Goal: Obtain resource: Obtain resource

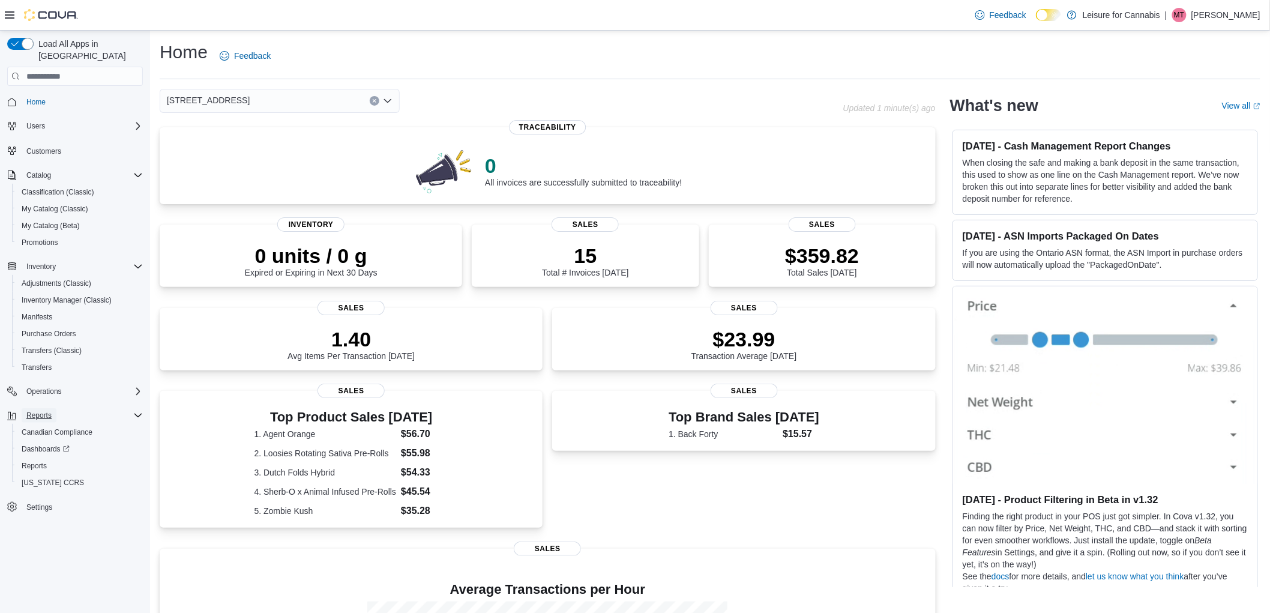
click at [38, 411] on span "Reports" at bounding box center [38, 416] width 25 height 10
click at [31, 461] on span "Reports" at bounding box center [34, 466] width 25 height 10
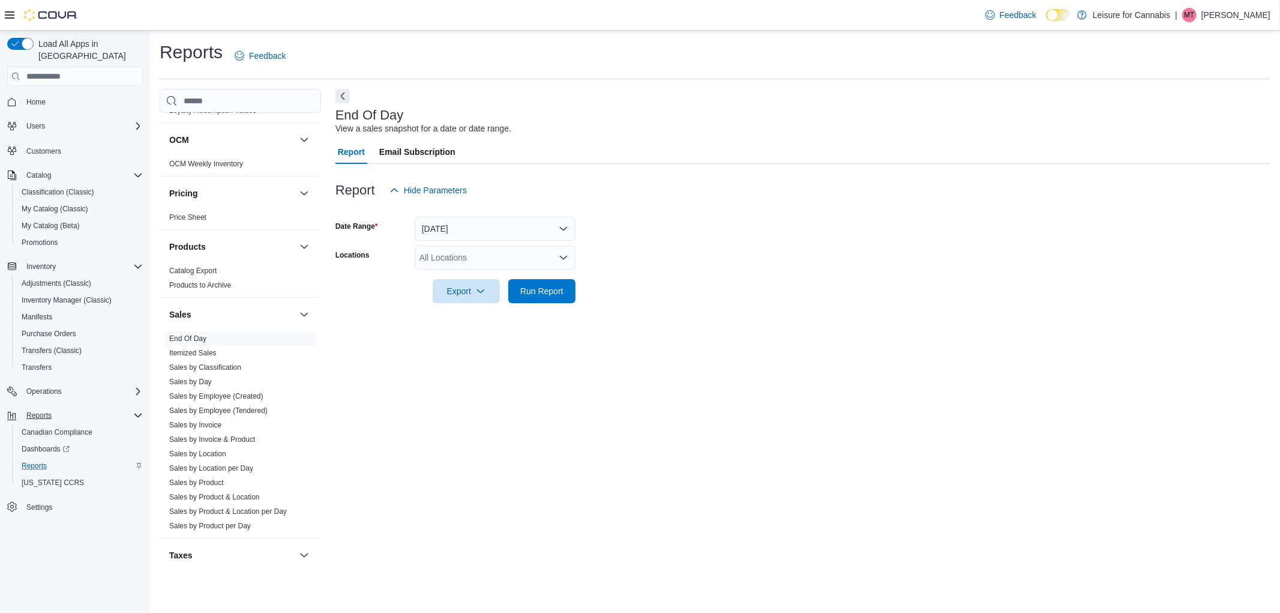
scroll to position [667, 0]
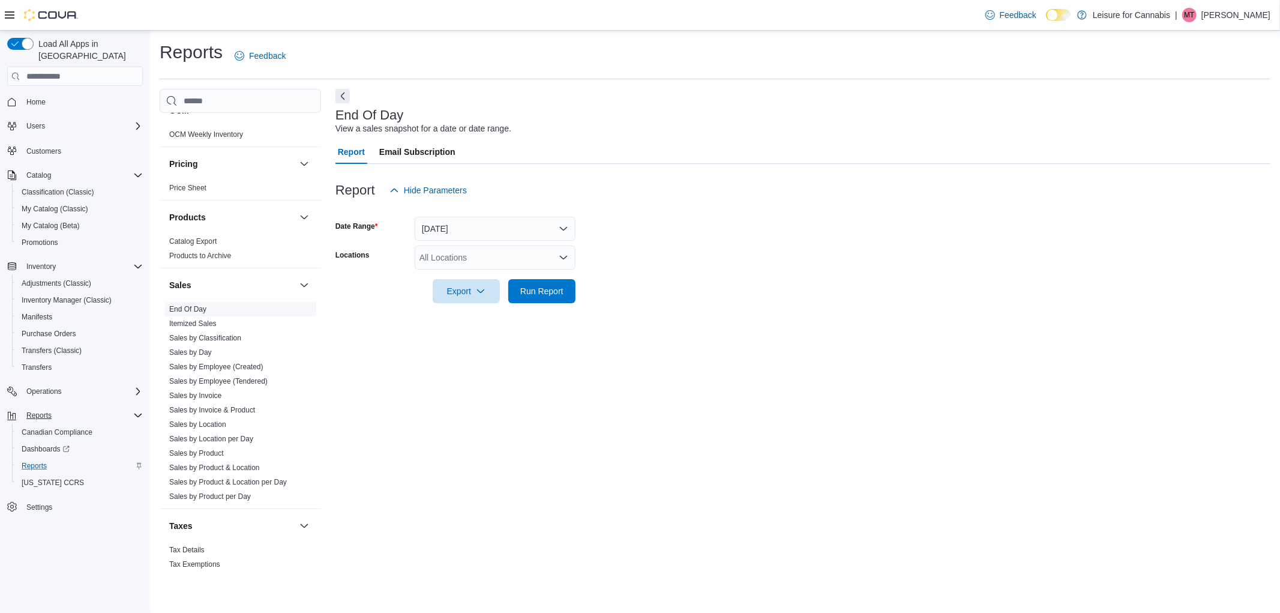
click at [195, 309] on link "End Of Day" at bounding box center [187, 309] width 37 height 8
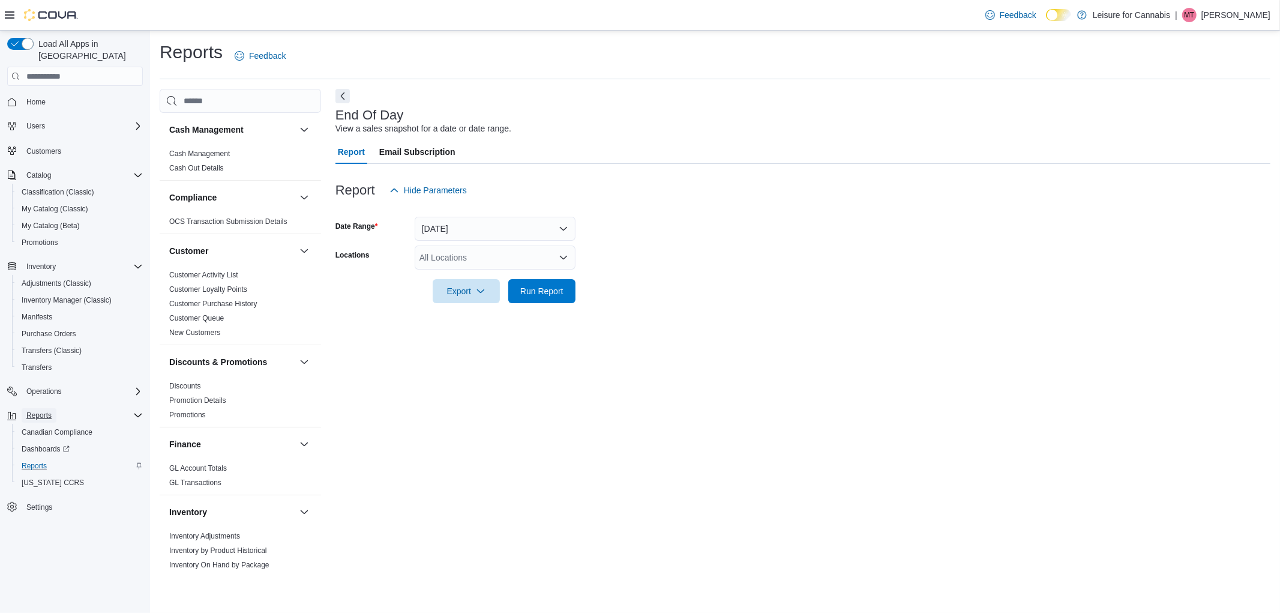
click at [34, 408] on span "Reports" at bounding box center [38, 415] width 25 height 14
click at [37, 411] on span "Reports" at bounding box center [38, 416] width 25 height 10
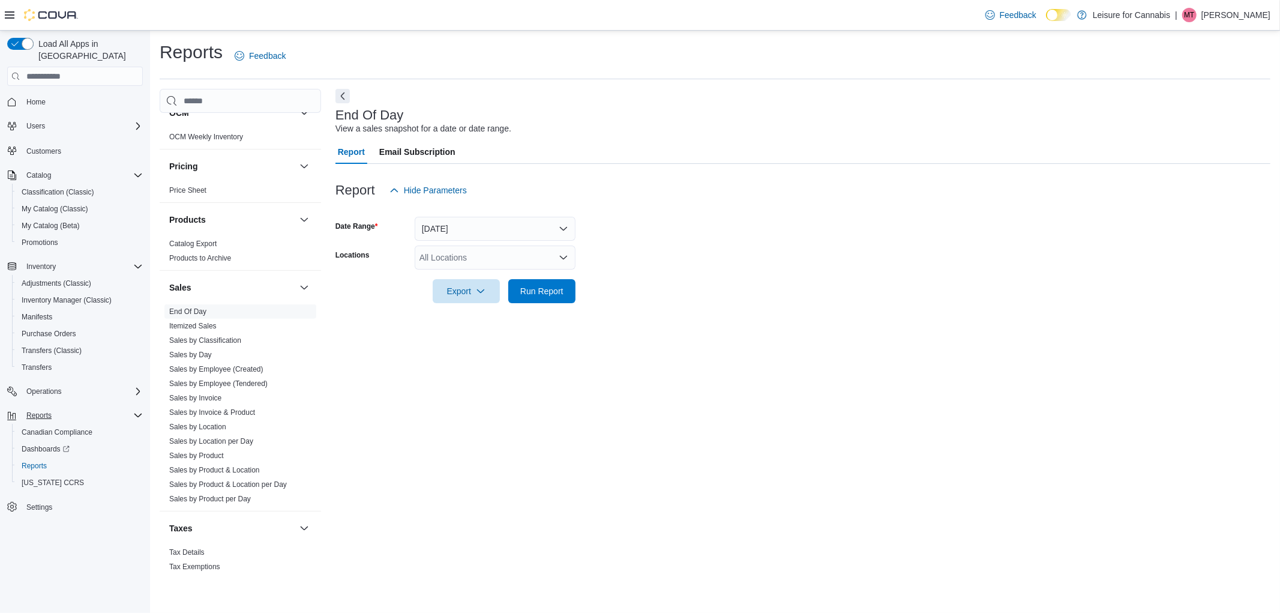
scroll to position [683, 0]
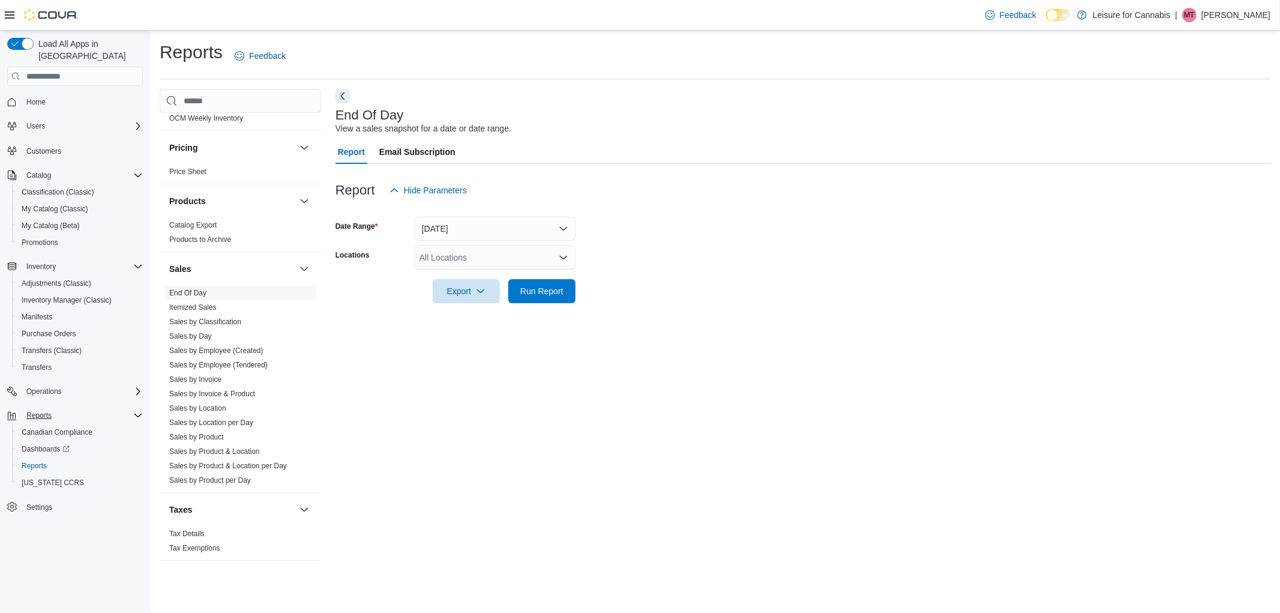
click at [194, 294] on link "End Of Day" at bounding box center [187, 293] width 37 height 8
click at [477, 226] on button "Today" at bounding box center [495, 229] width 161 height 24
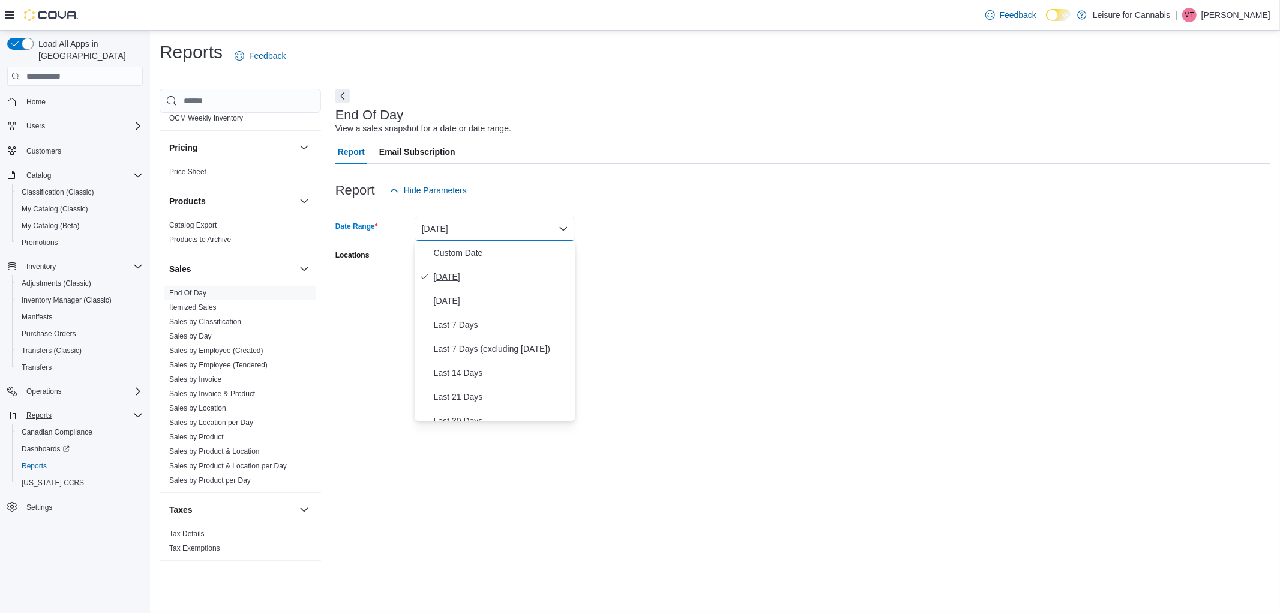
click at [447, 280] on span "[DATE]" at bounding box center [502, 277] width 137 height 14
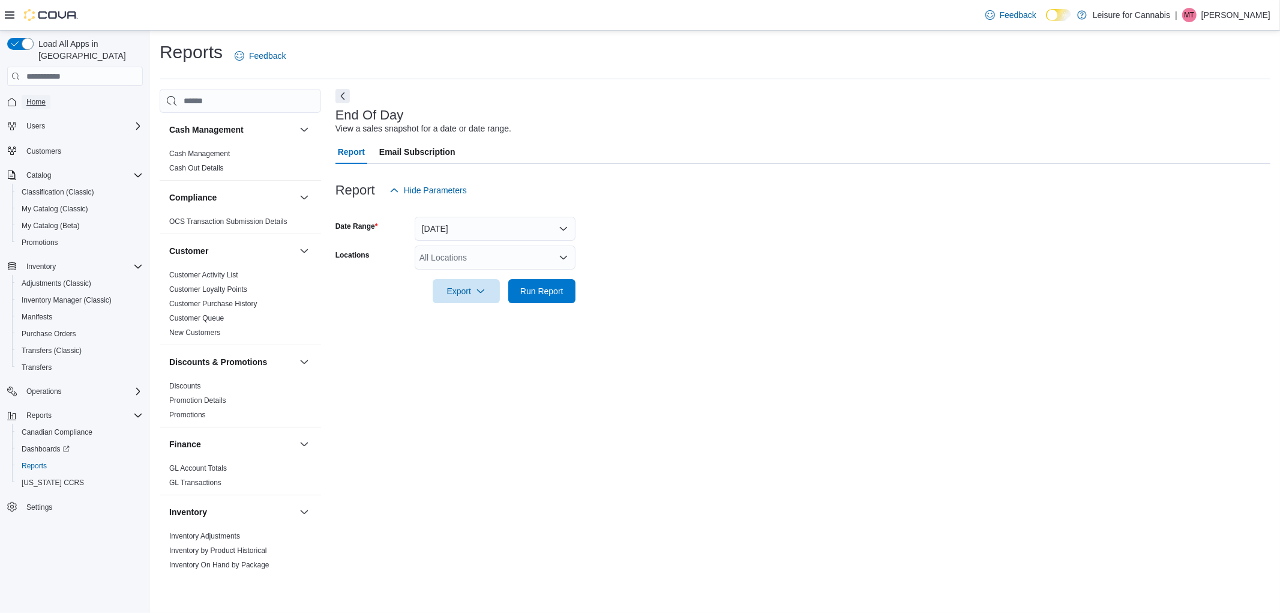
click at [40, 97] on span "Home" at bounding box center [35, 102] width 19 height 10
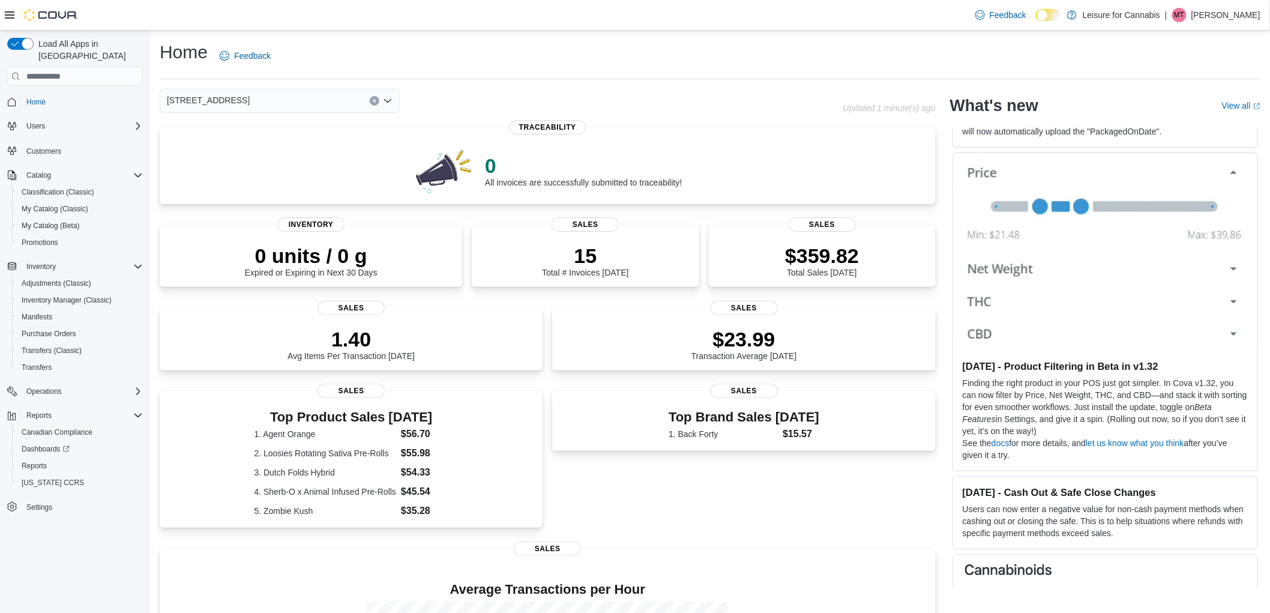
scroll to position [194, 0]
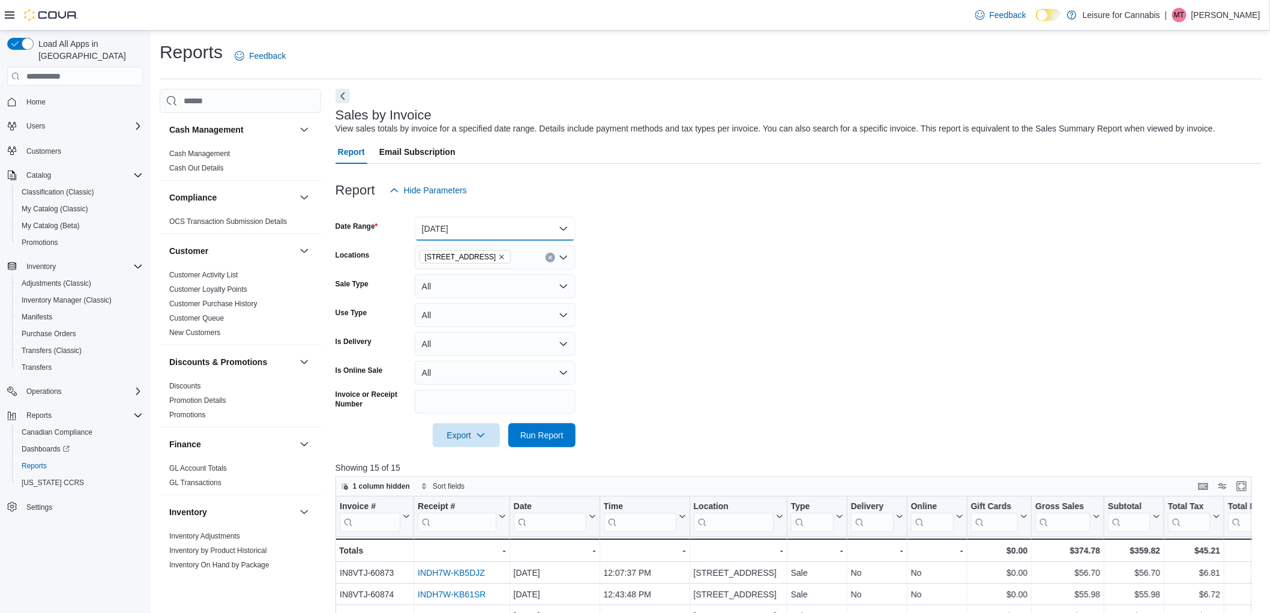
click at [535, 228] on button "[DATE]" at bounding box center [495, 229] width 161 height 24
click at [483, 348] on span "Last 7 Days (excluding today)" at bounding box center [502, 349] width 137 height 14
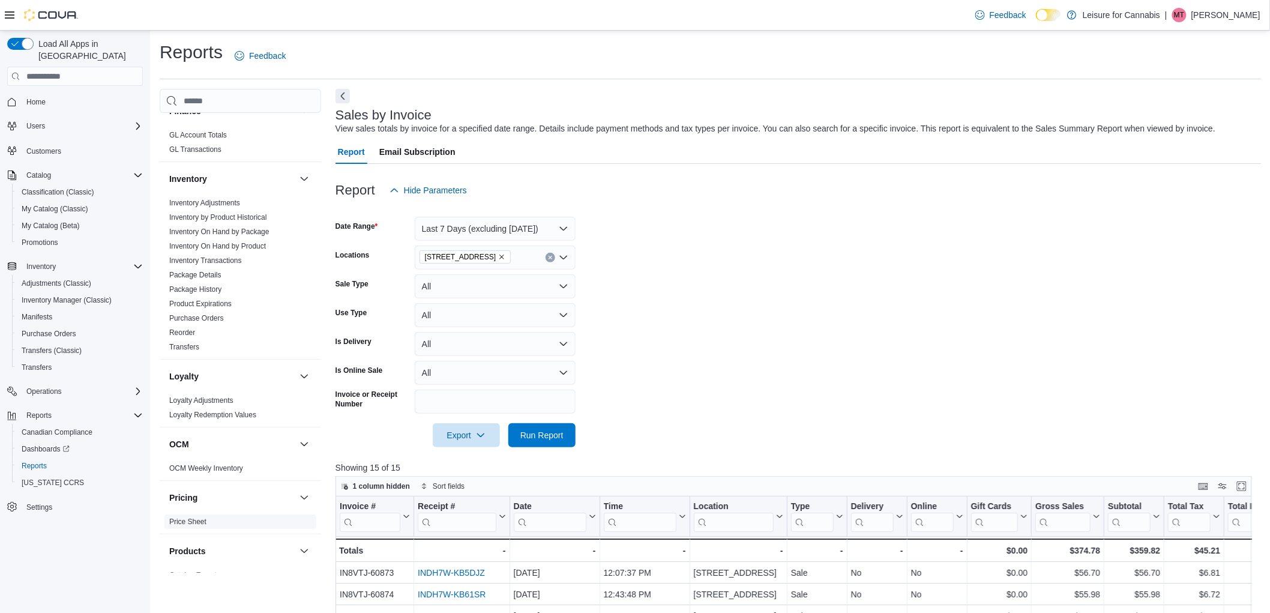
click at [181, 527] on span "Price Sheet" at bounding box center [240, 521] width 152 height 14
click at [184, 523] on link "Price Sheet" at bounding box center [187, 521] width 37 height 8
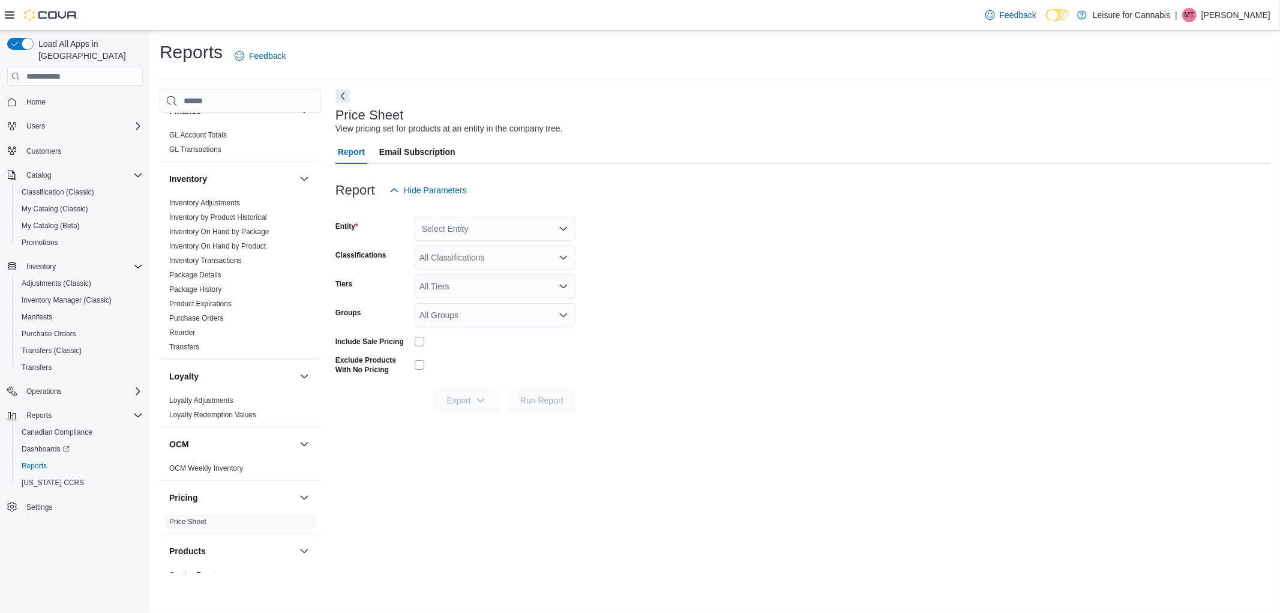
click at [496, 224] on div "Select Entity" at bounding box center [495, 229] width 161 height 24
click at [508, 265] on span "[STREET_ADDRESS]" at bounding box center [496, 267] width 83 height 12
click at [493, 404] on button "Export" at bounding box center [466, 400] width 67 height 24
click at [567, 465] on div "Price Sheet View pricing set for products at an entity in the company tree. Rep…" at bounding box center [803, 331] width 935 height 484
click at [214, 276] on link "Package Details" at bounding box center [195, 275] width 52 height 8
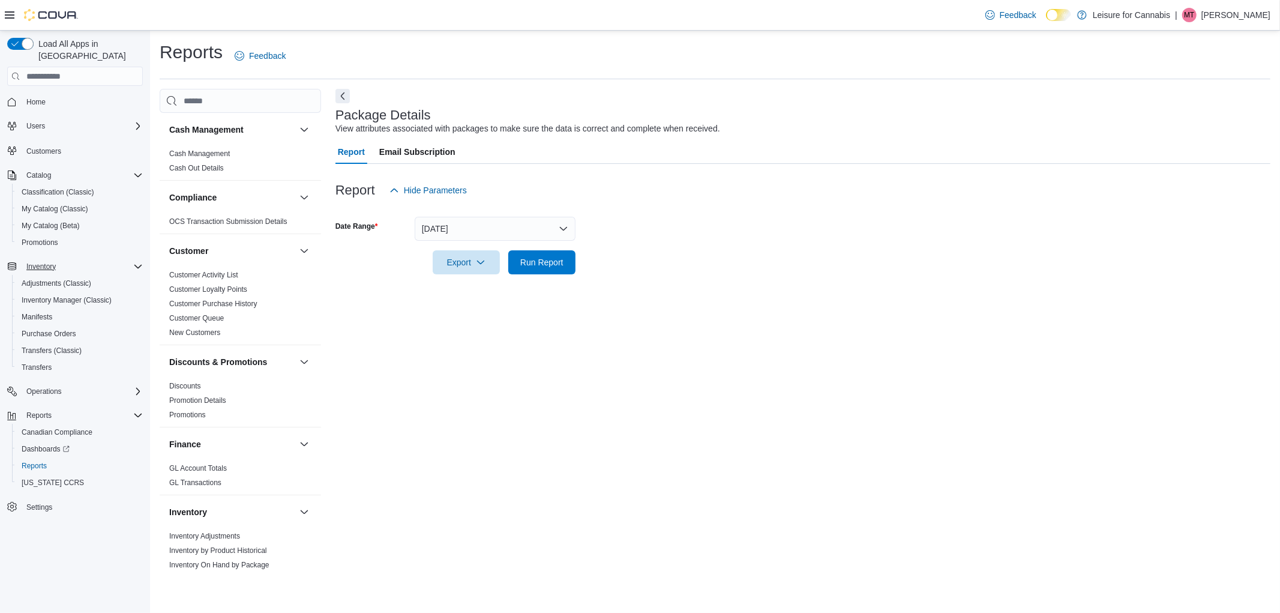
click at [67, 259] on div "Inventory" at bounding box center [82, 266] width 121 height 14
click at [49, 259] on span "Inventory" at bounding box center [40, 266] width 29 height 14
click at [68, 204] on span "My Catalog (Classic)" at bounding box center [55, 209] width 67 height 10
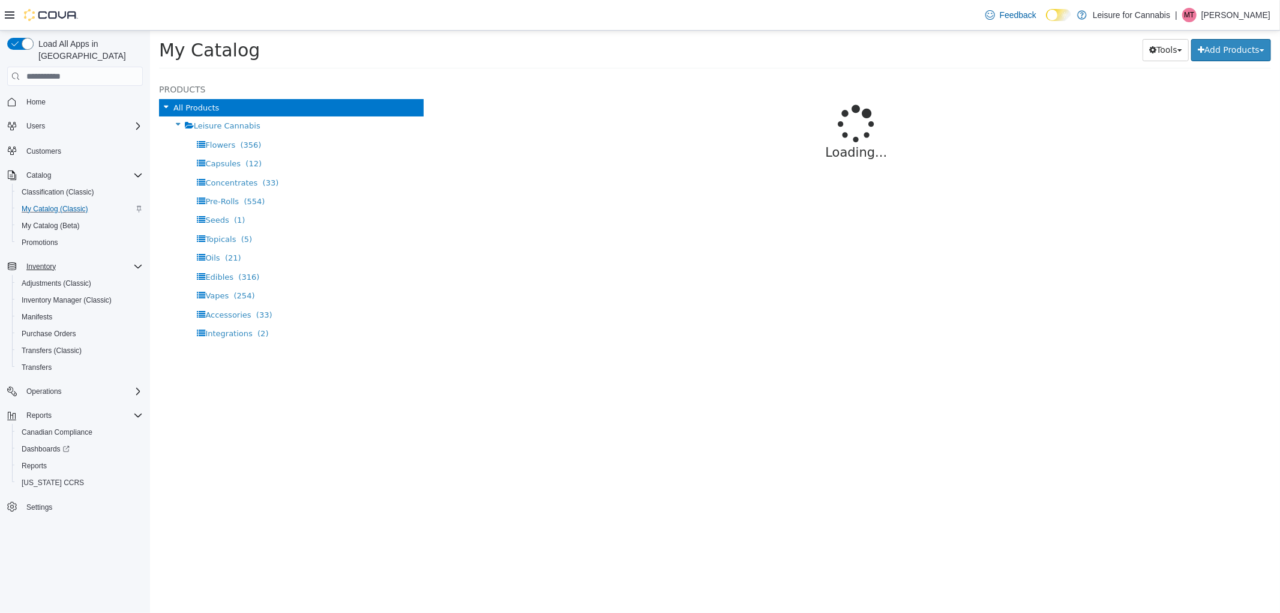
select select "**********"
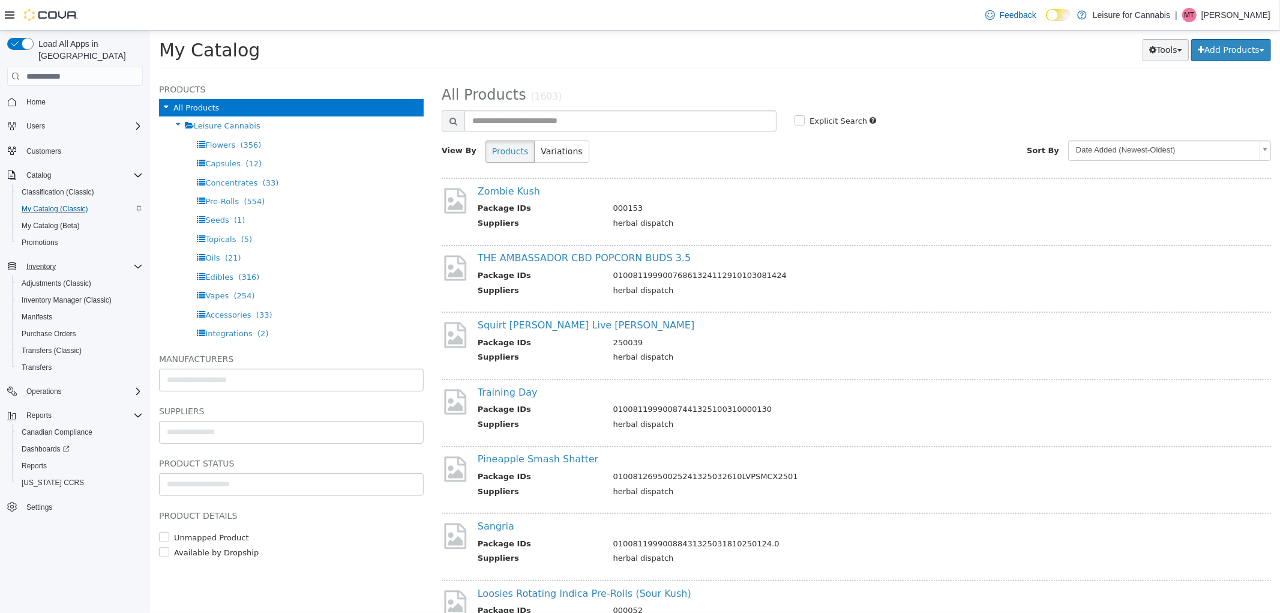
click at [1165, 50] on button "Tools" at bounding box center [1165, 50] width 46 height 22
click at [1042, 88] on h2 "All Products (1603)" at bounding box center [856, 95] width 848 height 19
click at [64, 329] on span "Purchase Orders" at bounding box center [49, 334] width 55 height 10
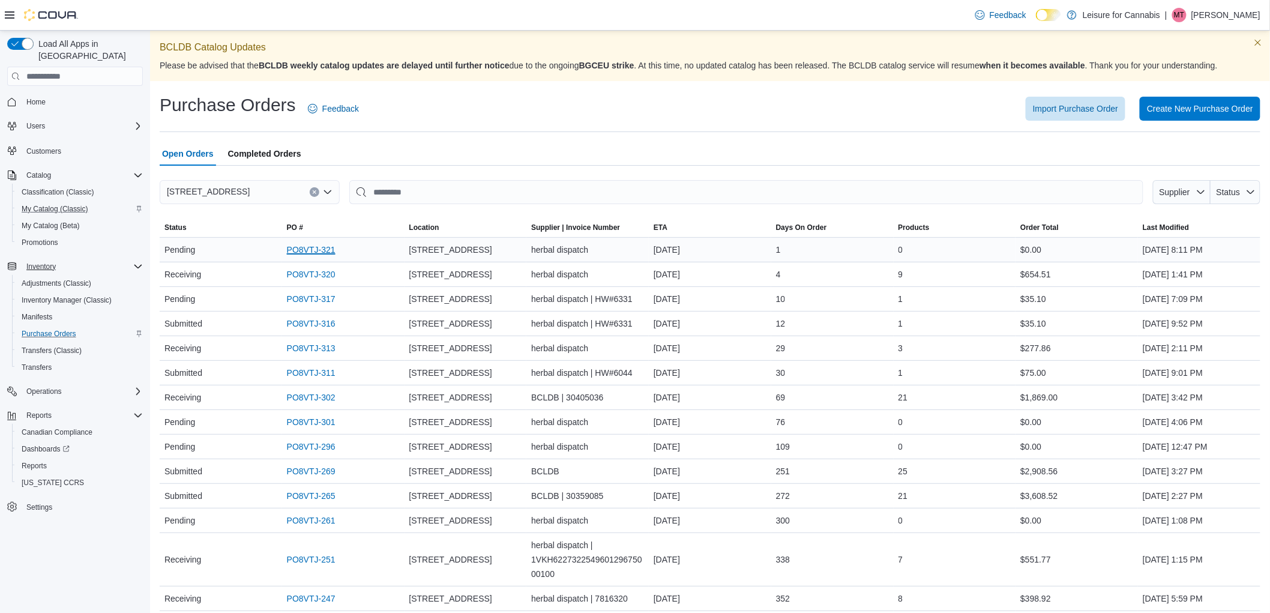
click at [330, 252] on link "PO8VTJ-321" at bounding box center [311, 249] width 49 height 14
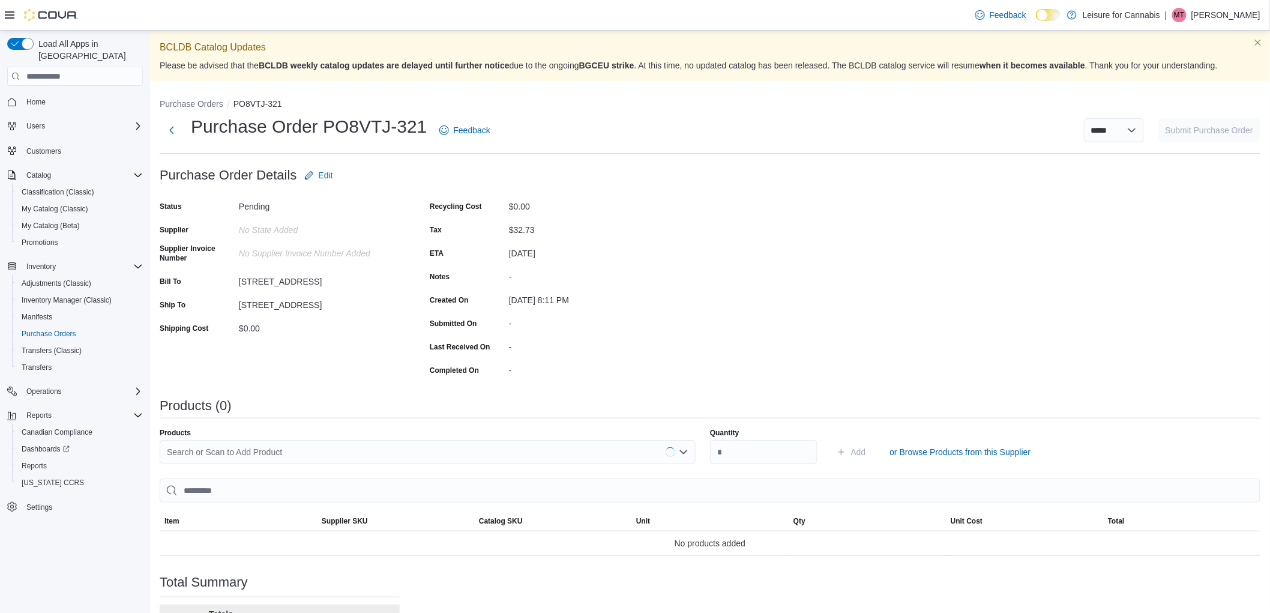
scroll to position [115, 0]
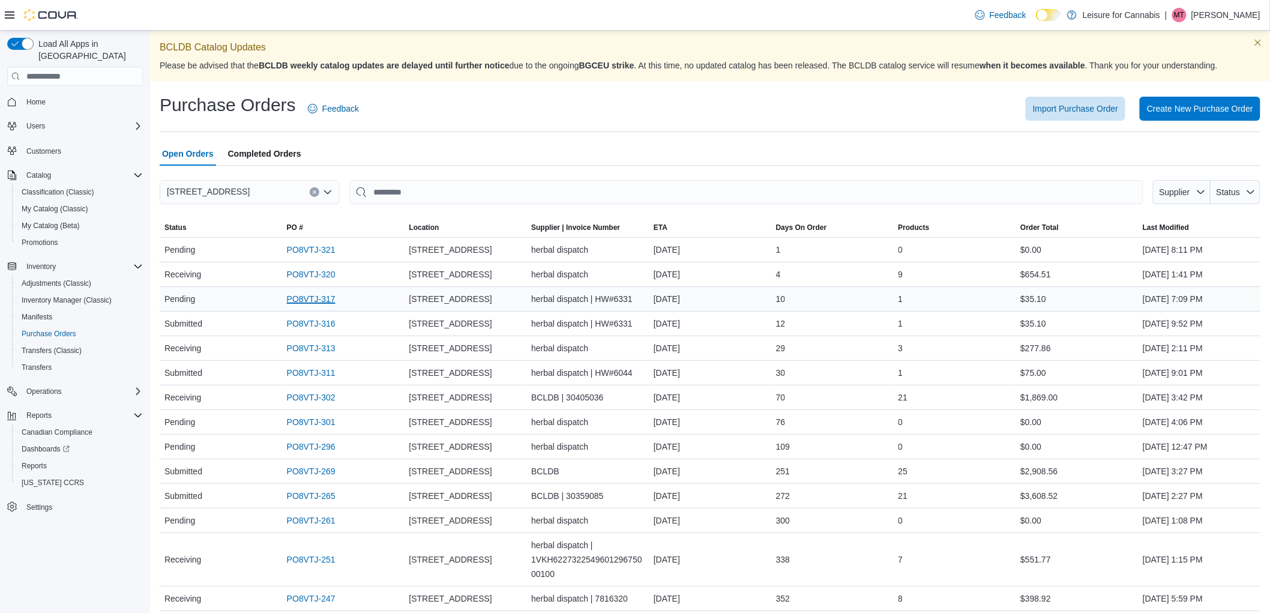
click at [314, 301] on link "PO8VTJ-317" at bounding box center [311, 299] width 49 height 14
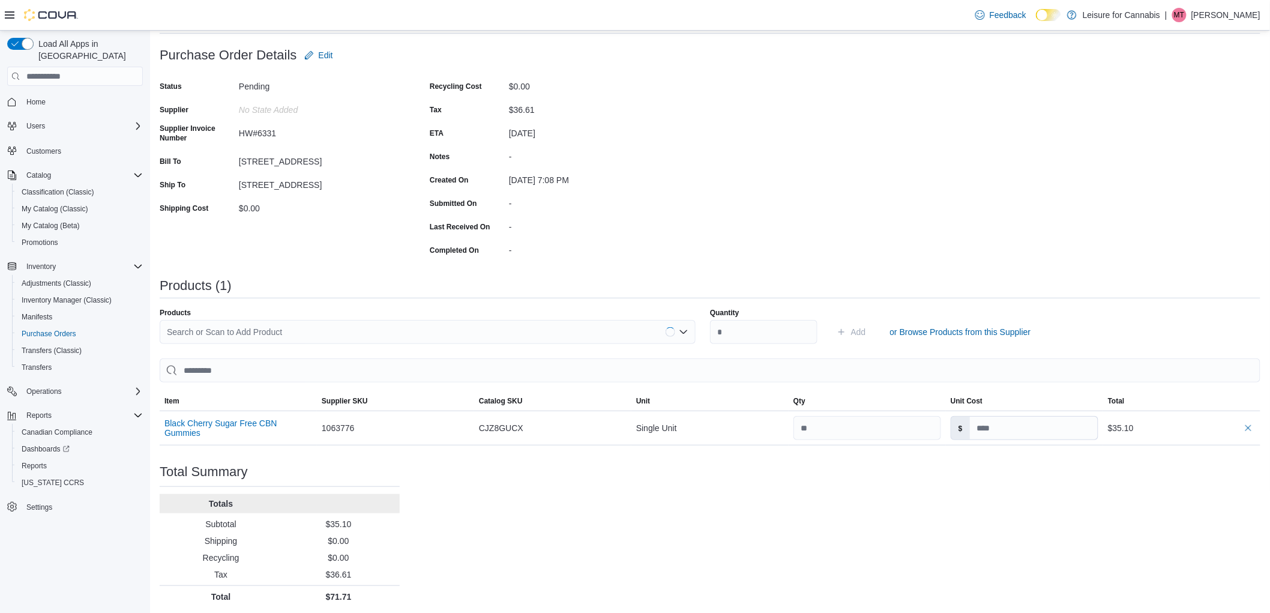
scroll to position [124, 0]
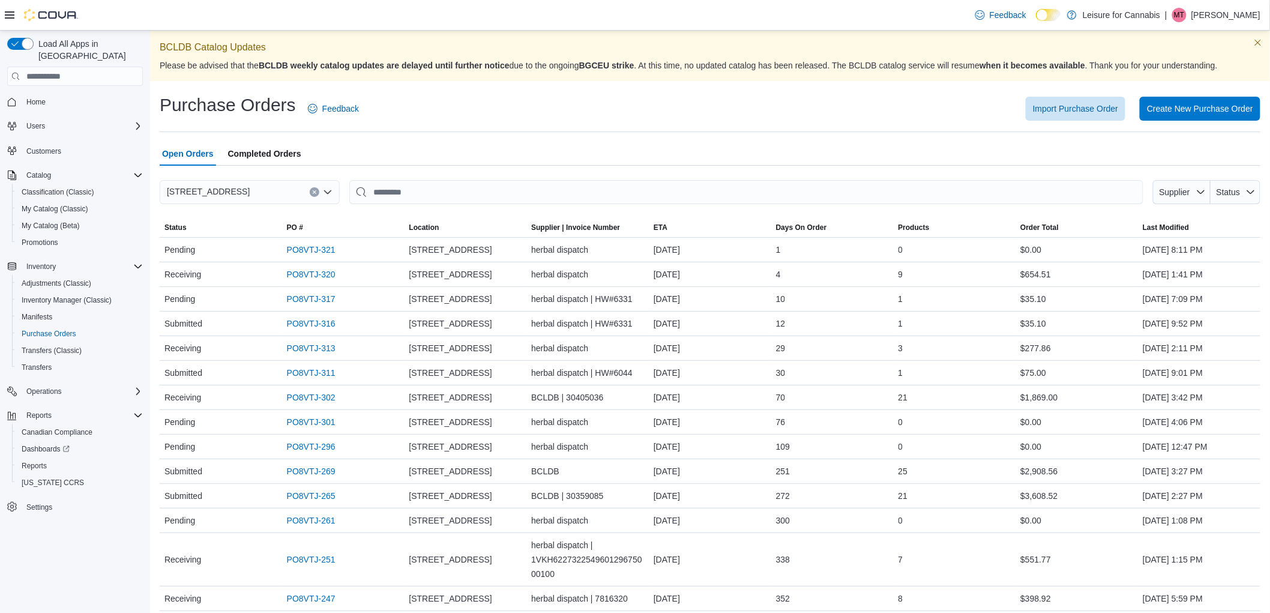
drag, startPoint x: 579, startPoint y: 143, endPoint x: 591, endPoint y: 124, distance: 22.7
click at [589, 126] on div "Purchase Orders Feedback Import Purchase Order Create New Purchase Order Open O…" at bounding box center [710, 435] width 1101 height 684
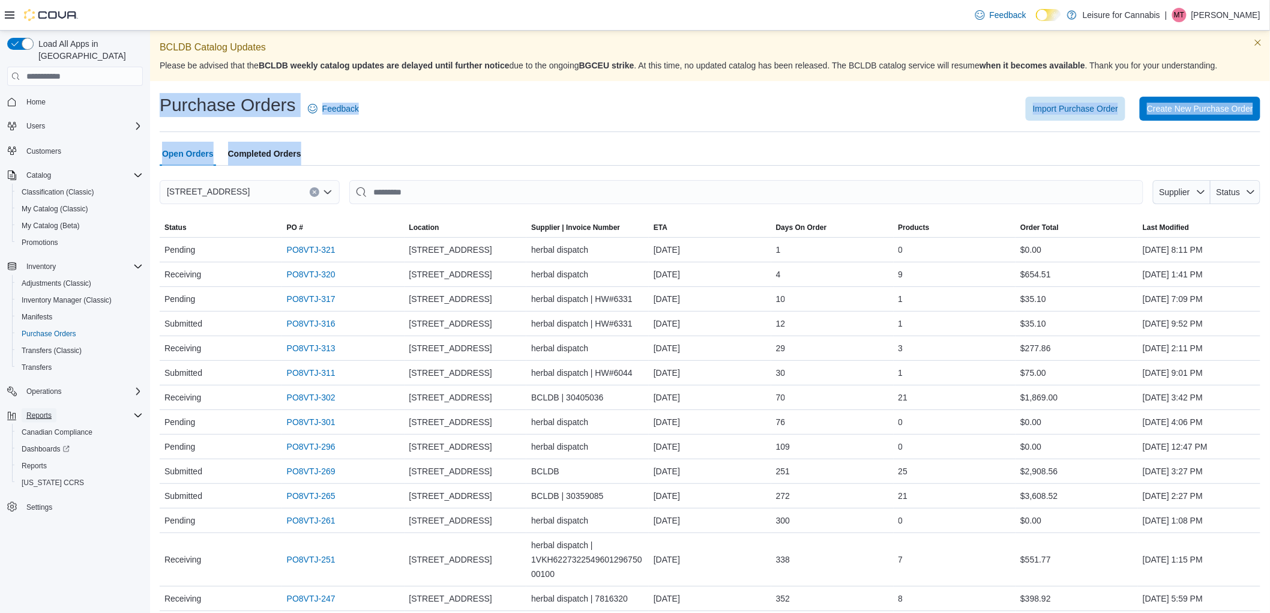
click at [40, 408] on span "Reports" at bounding box center [38, 415] width 25 height 14
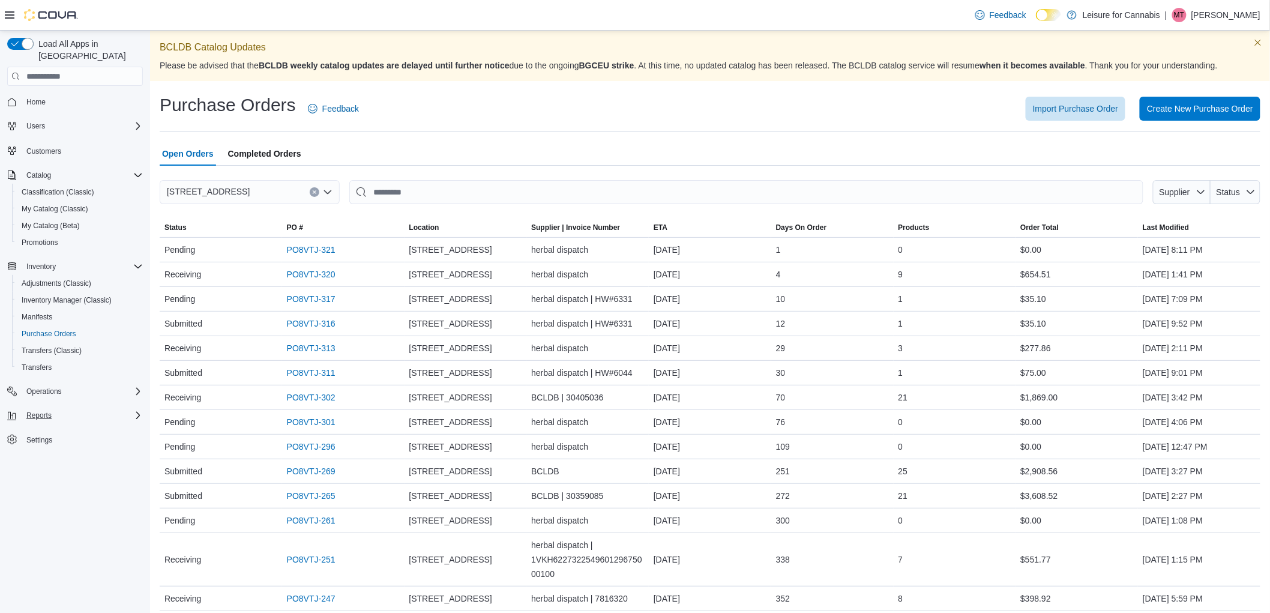
click at [39, 412] on div "Home Users Customers Catalog Classification (Classic) My Catalog (Classic) My C…" at bounding box center [75, 271] width 136 height 360
click at [41, 408] on span "Reports" at bounding box center [38, 415] width 25 height 14
click at [38, 461] on span "Reports" at bounding box center [34, 466] width 25 height 10
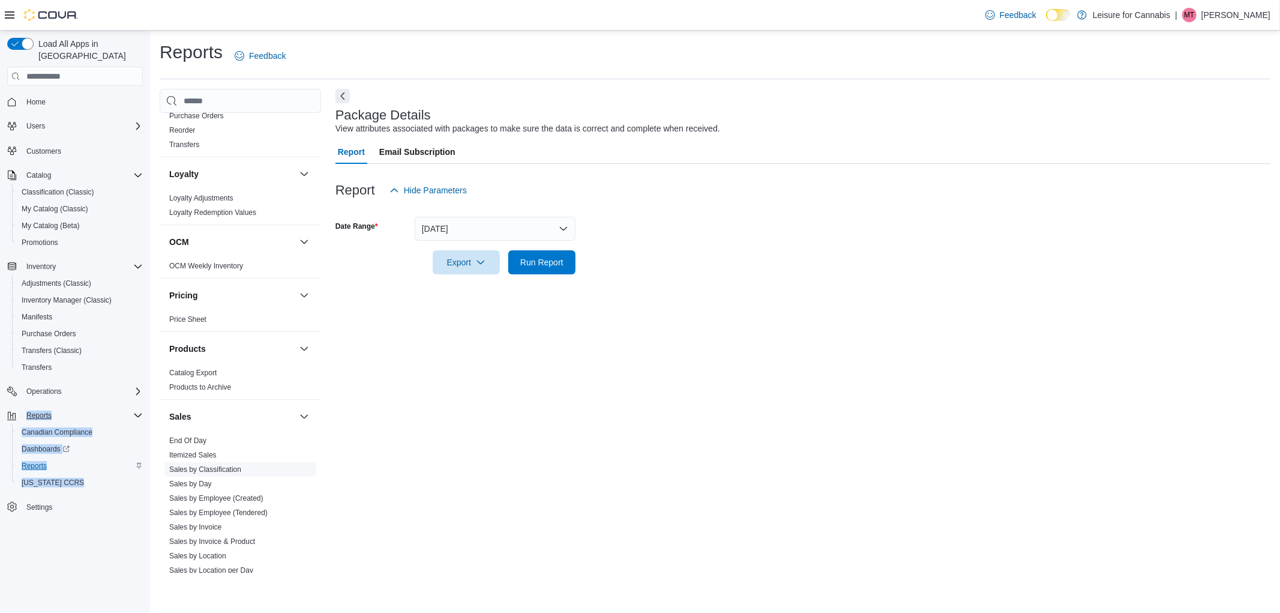
scroll to position [683, 0]
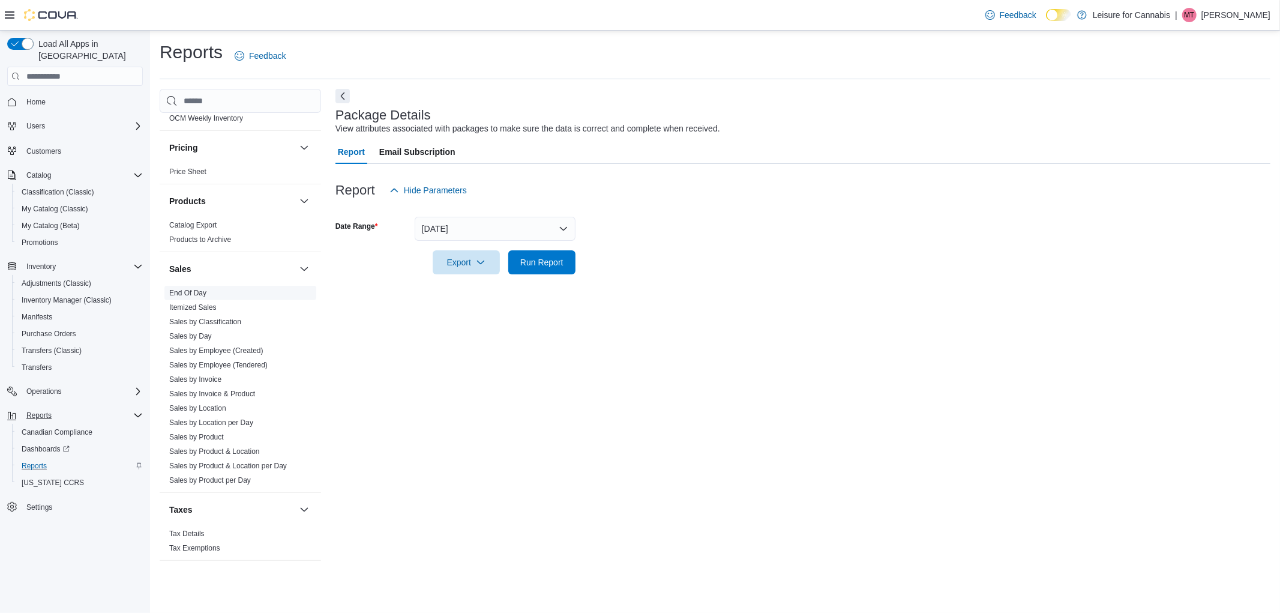
click at [210, 292] on span "End Of Day" at bounding box center [240, 293] width 152 height 14
click at [196, 291] on link "End Of Day" at bounding box center [187, 293] width 37 height 8
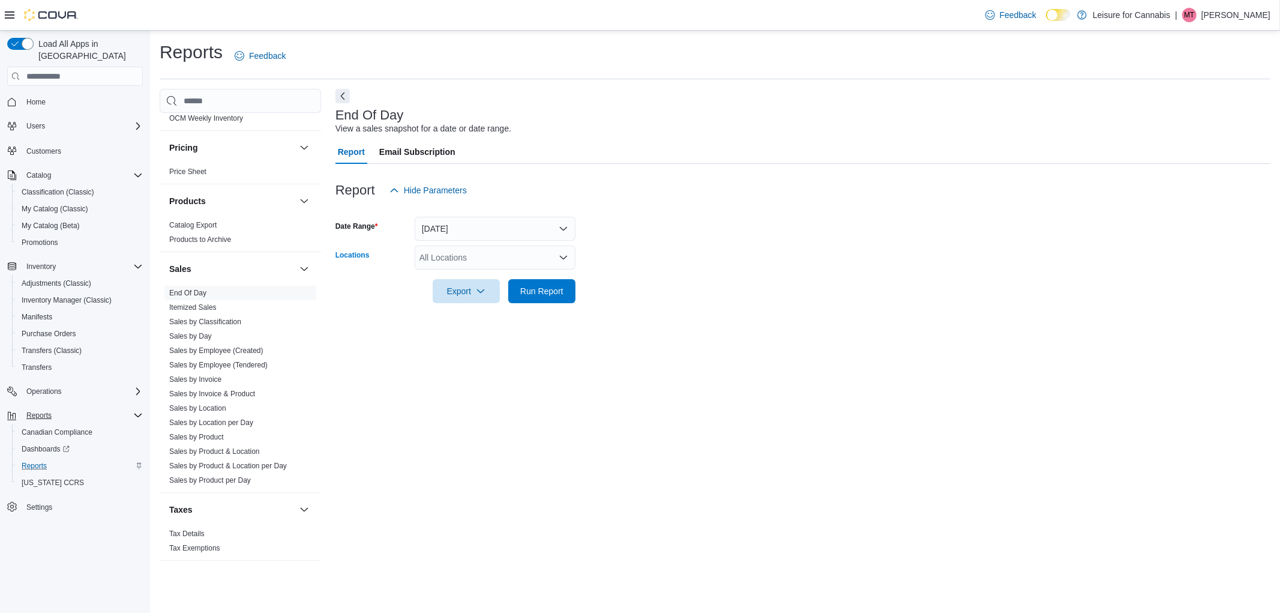
click at [472, 253] on div "All Locations" at bounding box center [495, 257] width 161 height 24
click at [525, 291] on div "[STREET_ADDRESS]" at bounding box center [495, 295] width 146 height 12
click at [468, 277] on span "Leisure for Cannabis" at bounding box center [473, 278] width 77 height 12
click at [549, 265] on icon "Clear input" at bounding box center [550, 266] width 5 height 5
click at [469, 295] on span "[STREET_ADDRESS]" at bounding box center [482, 295] width 83 height 12
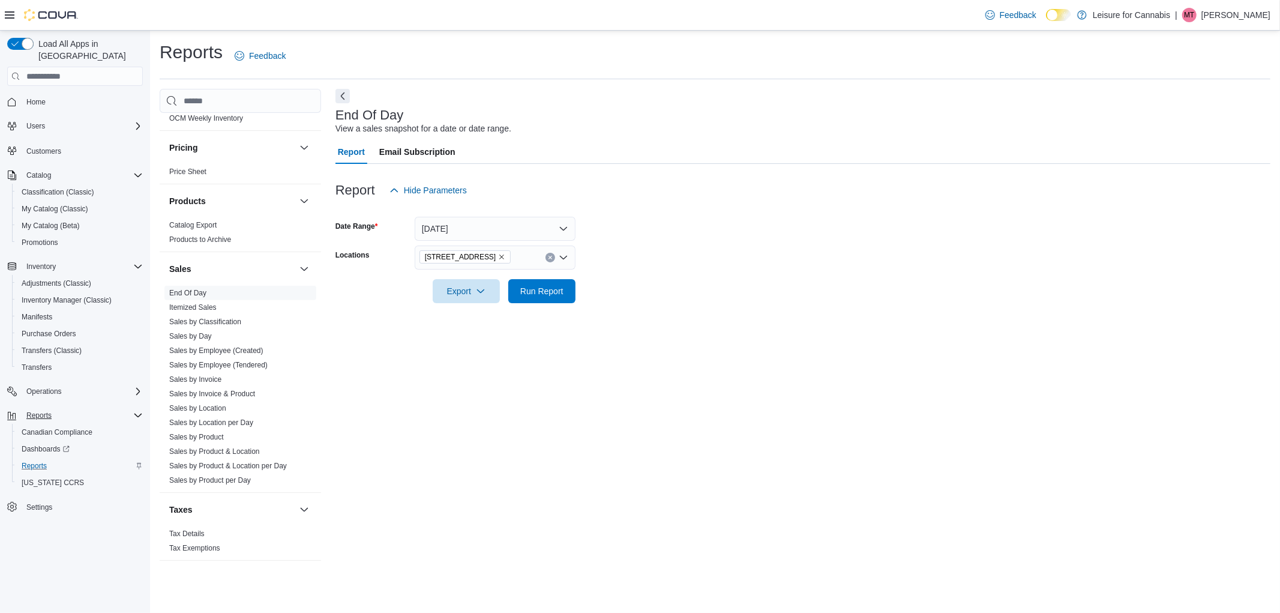
click at [447, 317] on div "End Of Day View a sales snapshot for a date or date range. Report Email Subscri…" at bounding box center [803, 331] width 935 height 484
click at [471, 287] on span "Export" at bounding box center [466, 291] width 53 height 24
click at [460, 336] on span "Export to Pdf" at bounding box center [468, 339] width 54 height 10
click at [468, 289] on span "Export" at bounding box center [466, 291] width 53 height 24
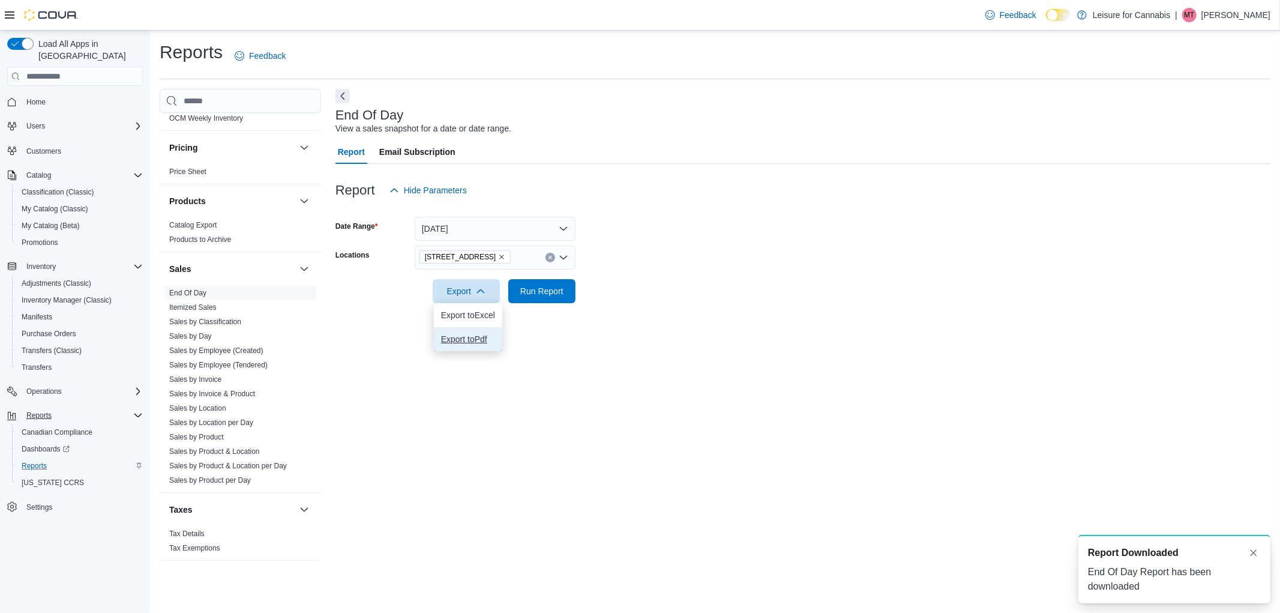
click at [460, 335] on span "Export to Pdf" at bounding box center [468, 339] width 54 height 10
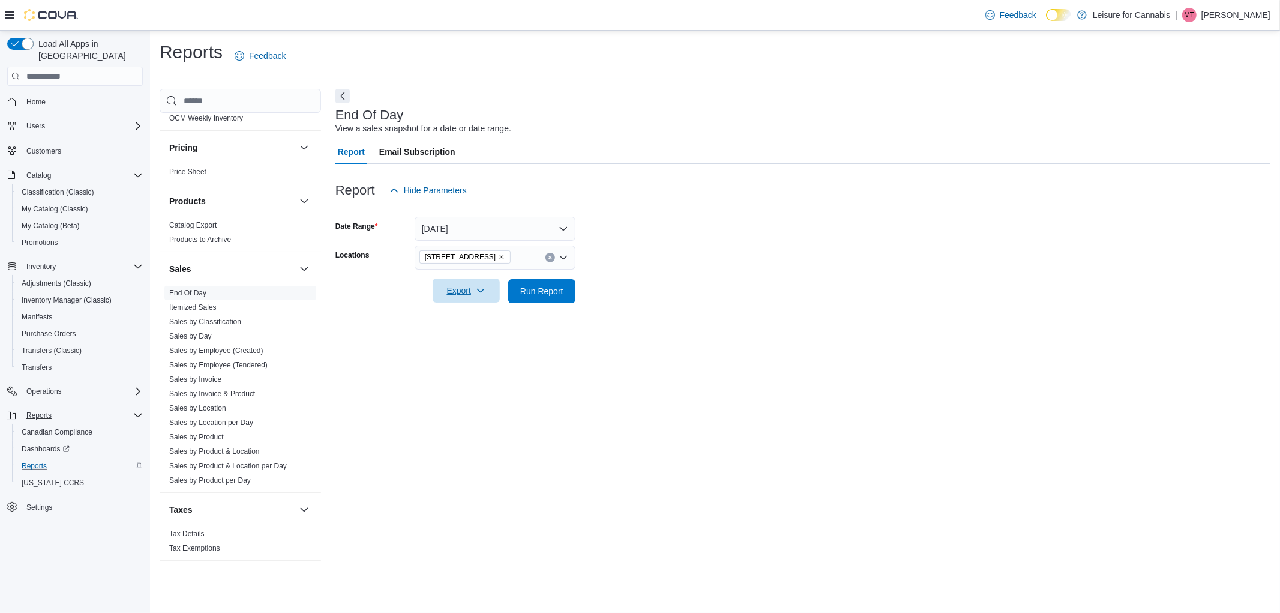
click at [473, 291] on span "Export" at bounding box center [466, 291] width 53 height 24
click at [457, 339] on span "Export to Pdf" at bounding box center [468, 339] width 54 height 10
